Goal: Check status: Check status

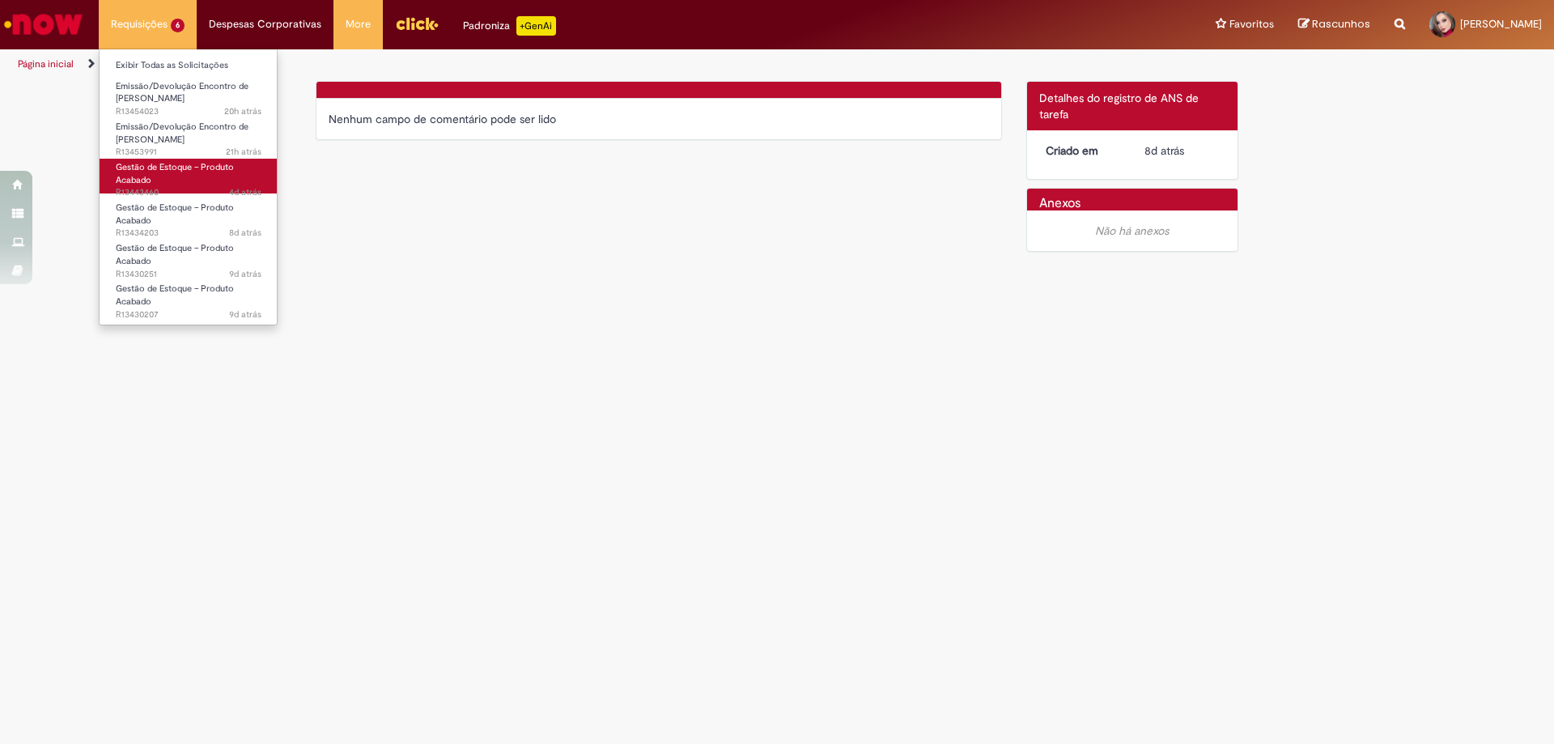
click at [200, 176] on link "Gestão de Estoque – Produto Acabado 4d atrás 4 dias atrás R13443460" at bounding box center [189, 176] width 178 height 35
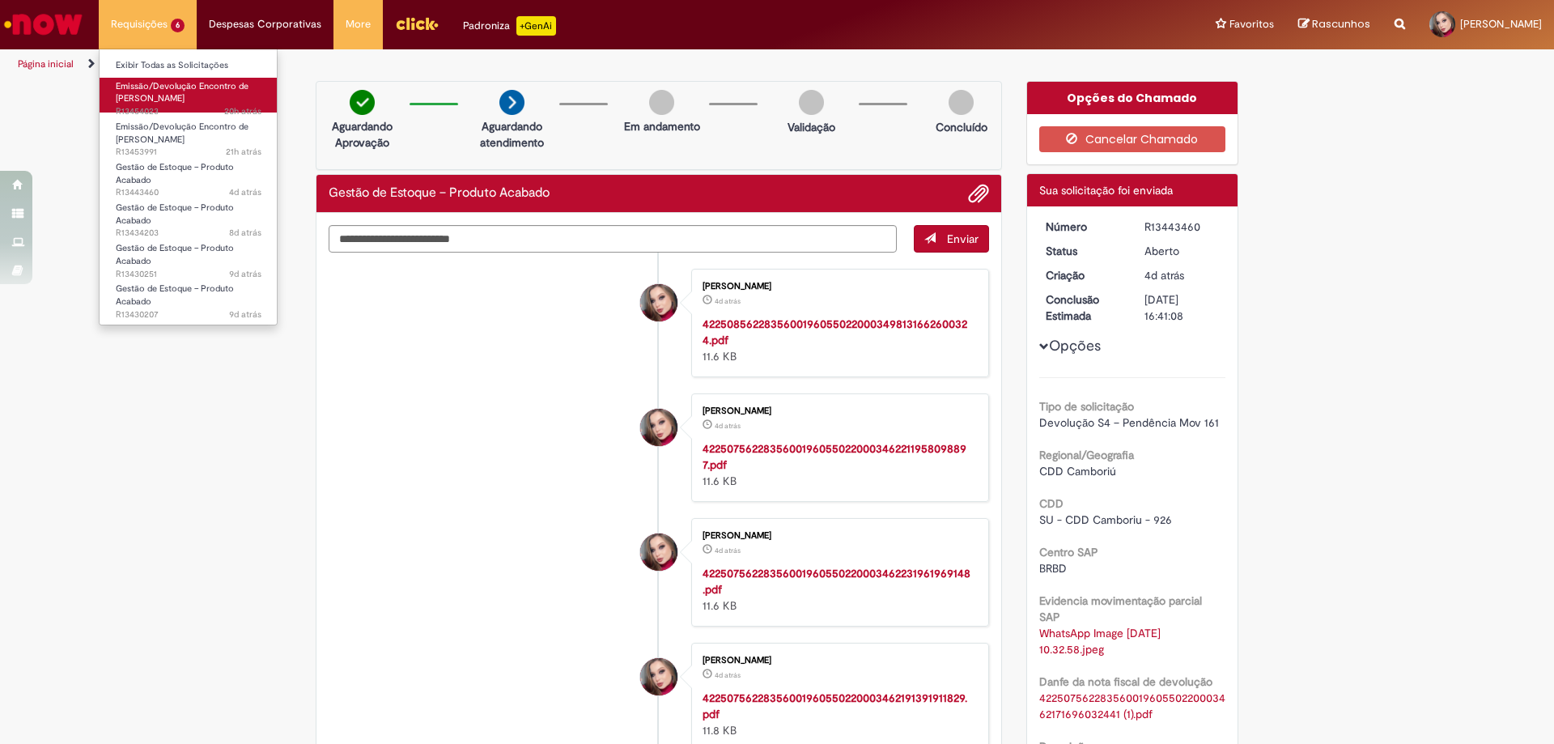
click at [184, 97] on span "Emissão/Devolução Encontro de [PERSON_NAME]" at bounding box center [182, 92] width 133 height 25
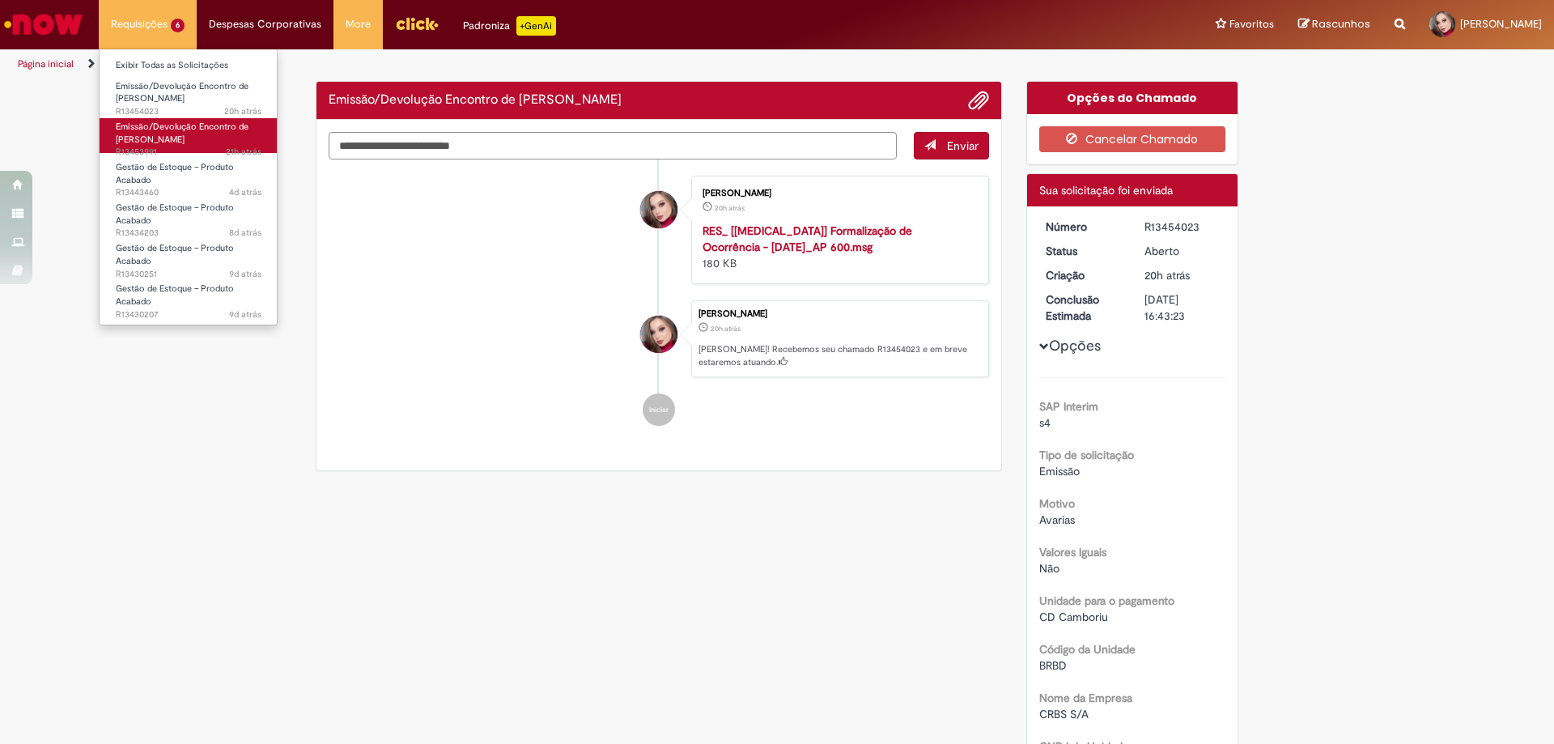
click at [160, 133] on span "Emissão/Devolução Encontro de [PERSON_NAME]" at bounding box center [182, 133] width 133 height 25
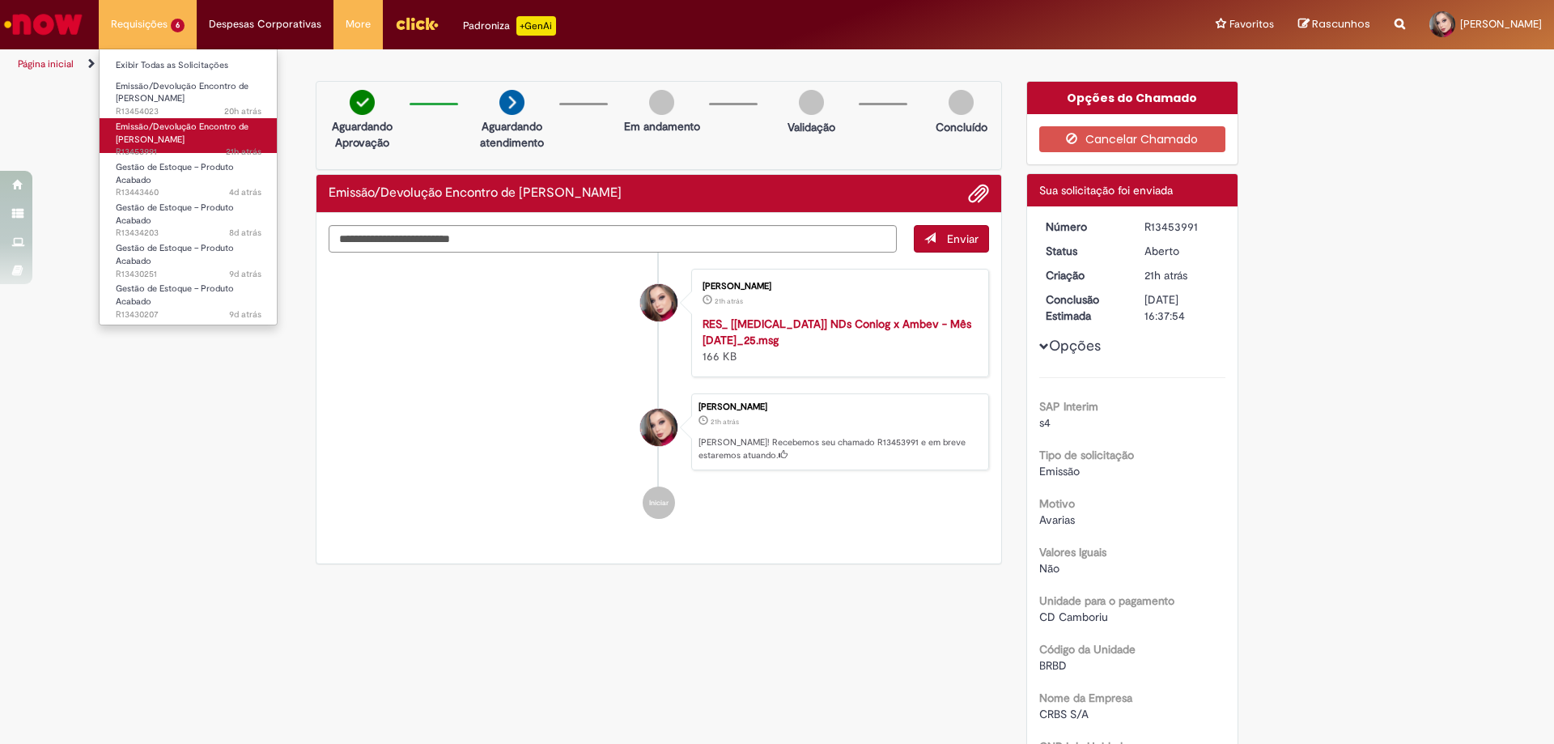
click at [219, 126] on span "Emissão/Devolução Encontro de [PERSON_NAME]" at bounding box center [182, 133] width 133 height 25
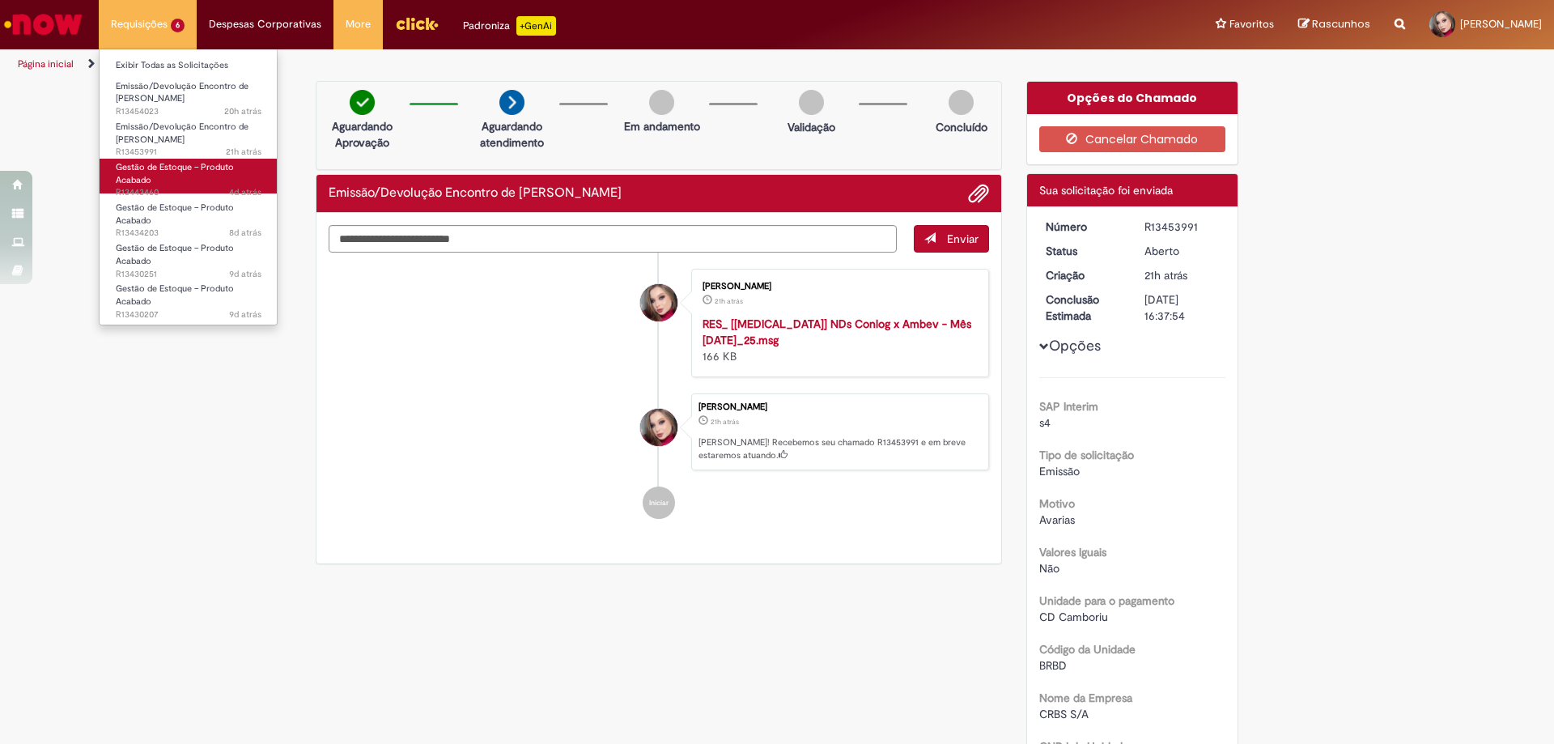
click at [214, 183] on link "Gestão de Estoque – Produto Acabado 4d atrás 4 dias atrás R13443460" at bounding box center [189, 176] width 178 height 35
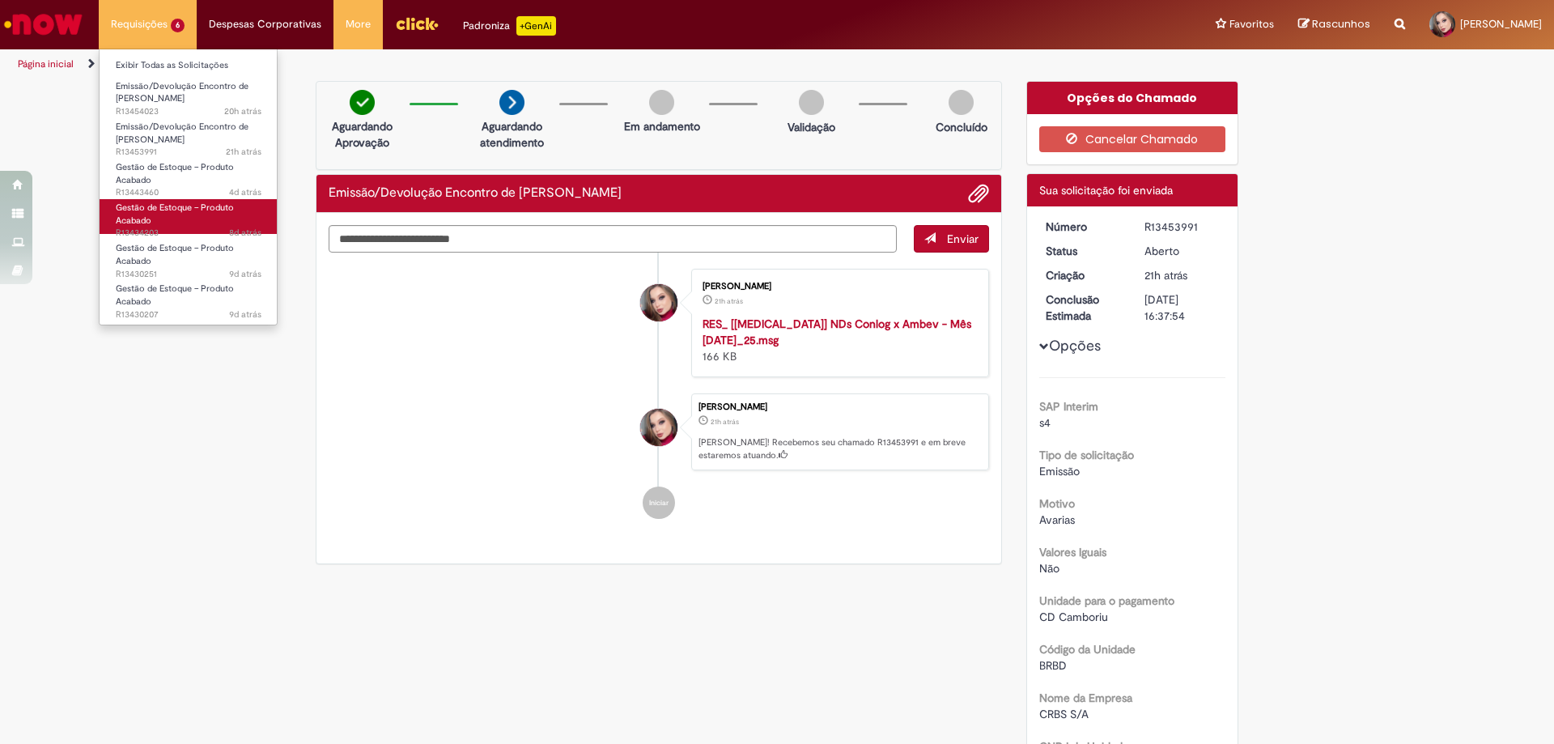
click at [205, 224] on link "Gestão de Estoque – Produto Acabado 8d atrás 8 dias atrás R13434203" at bounding box center [189, 216] width 178 height 35
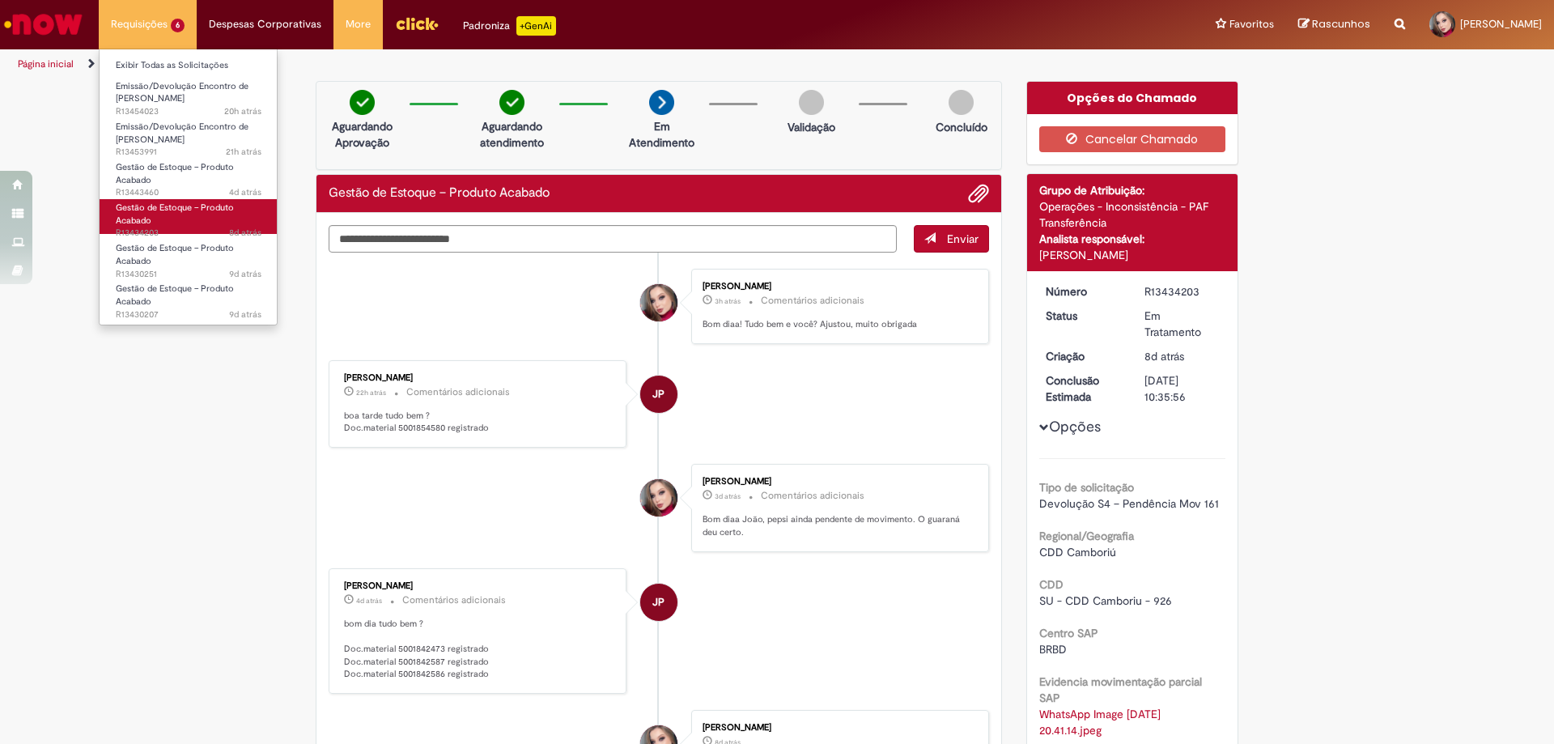
click at [176, 219] on link "Gestão de Estoque – Produto Acabado 8d atrás 8 dias atrás R13434203" at bounding box center [189, 216] width 178 height 35
click at [175, 219] on link "Gestão de Estoque – Produto Acabado 8d atrás 8 dias atrás R13434203" at bounding box center [189, 216] width 178 height 35
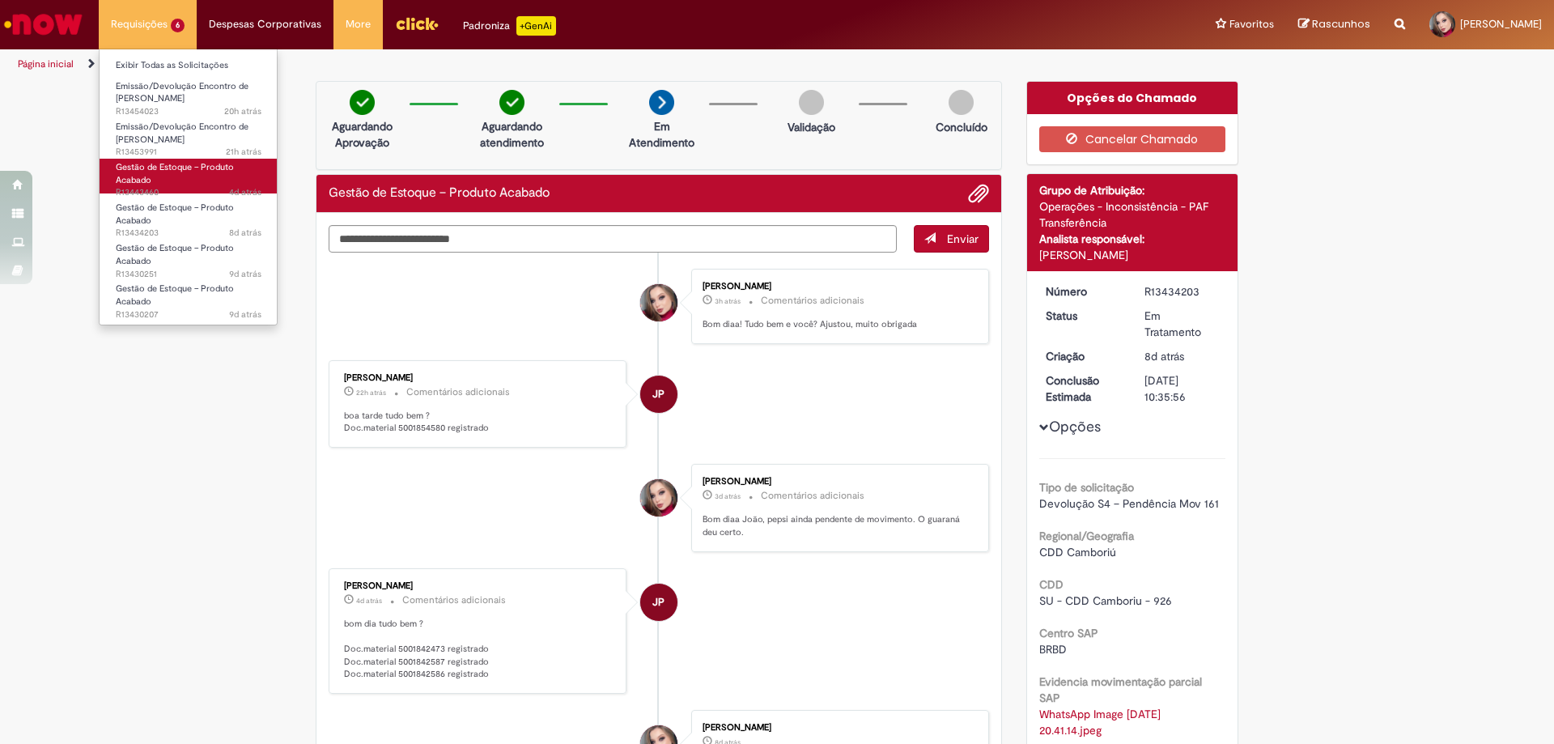
click at [169, 178] on link "Gestão de Estoque – Produto Acabado 4d atrás 4 dias atrás R13443460" at bounding box center [189, 176] width 178 height 35
